Goal: Task Accomplishment & Management: Manage account settings

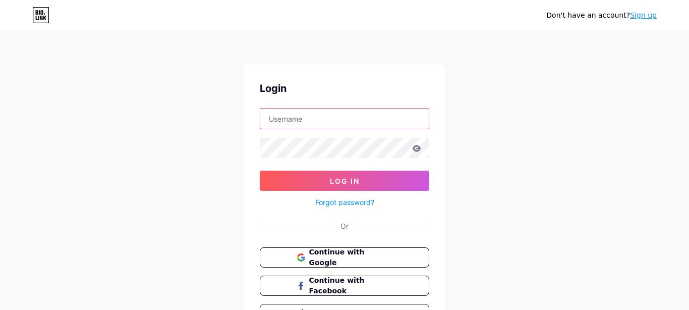
type input "[EMAIL_ADDRESS][DOMAIN_NAME]"
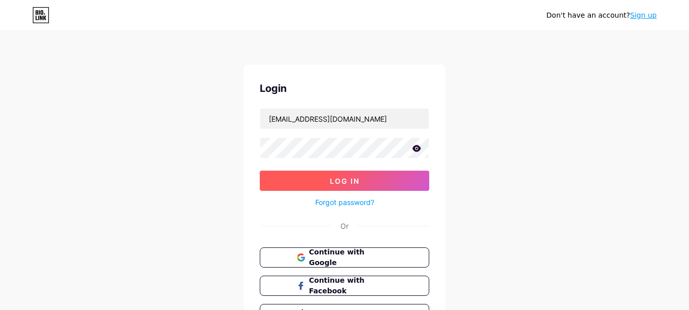
click at [353, 179] on span "Log In" at bounding box center [345, 181] width 30 height 9
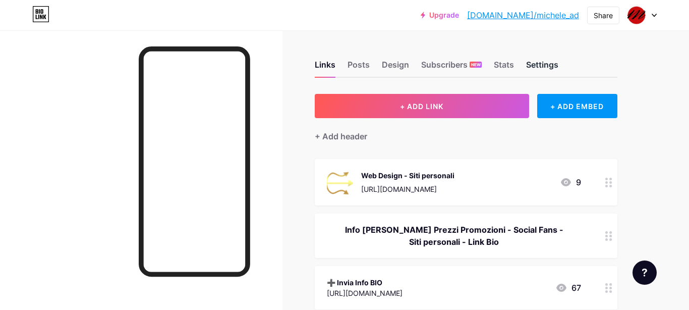
click at [533, 68] on div "Settings" at bounding box center [542, 67] width 32 height 18
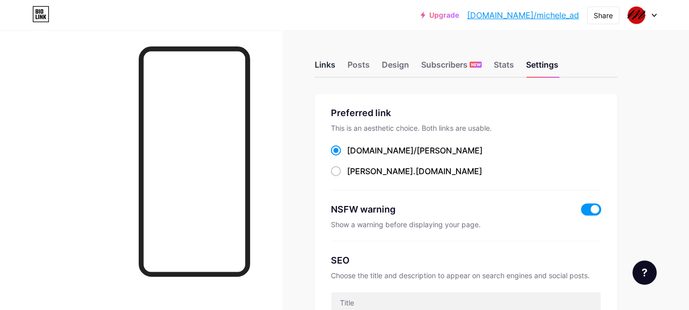
click at [326, 68] on div "Links" at bounding box center [325, 67] width 21 height 18
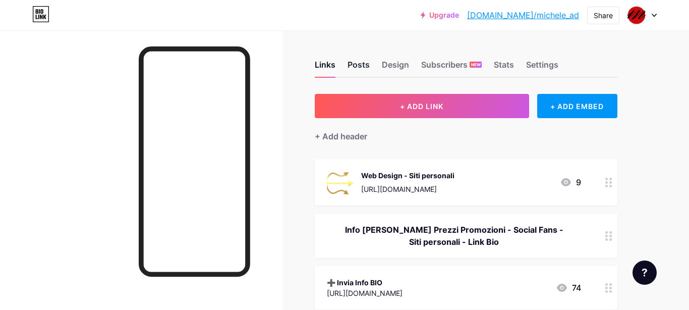
click at [356, 65] on div "Posts" at bounding box center [358, 67] width 22 height 18
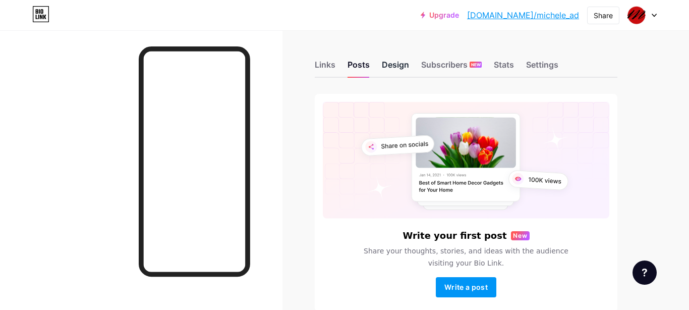
click at [396, 69] on div "Design" at bounding box center [395, 67] width 27 height 18
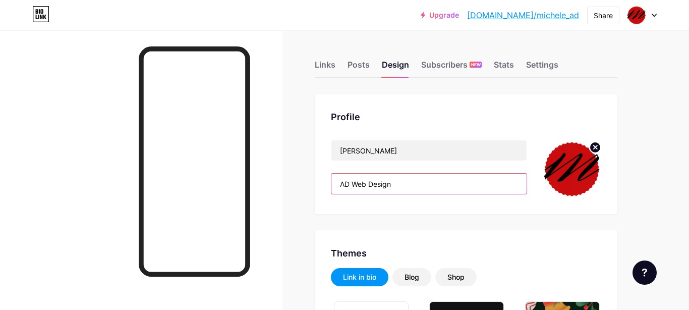
click at [402, 185] on input "AD Web Design" at bounding box center [428, 183] width 195 height 20
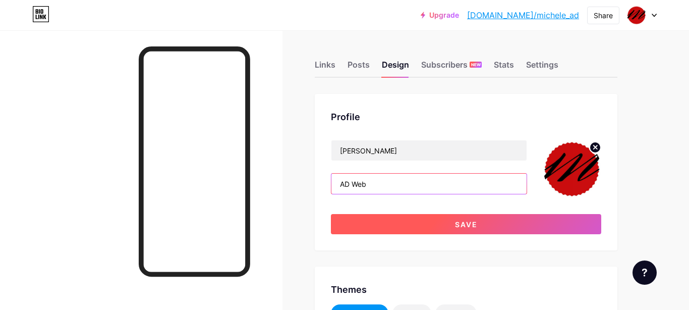
type input "AD Web"
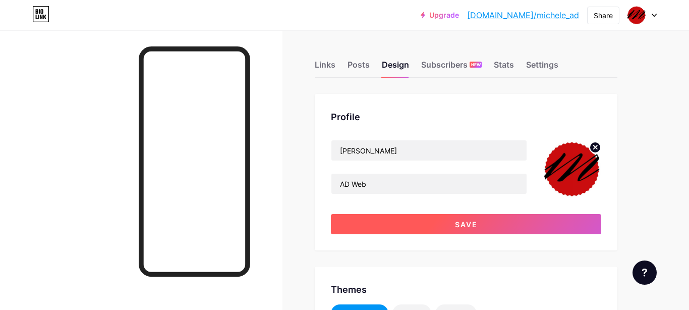
click at [564, 223] on button "Save" at bounding box center [466, 224] width 270 height 20
type input "#ffffff"
